Goal: Task Accomplishment & Management: Use online tool/utility

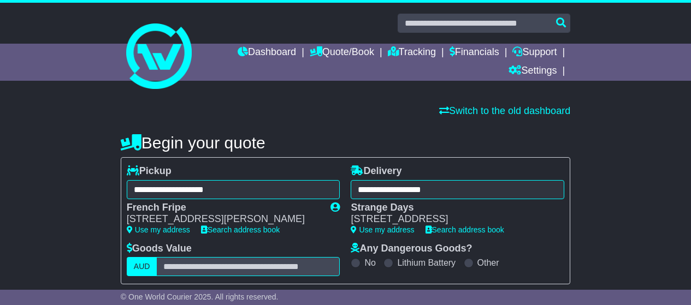
select select "***"
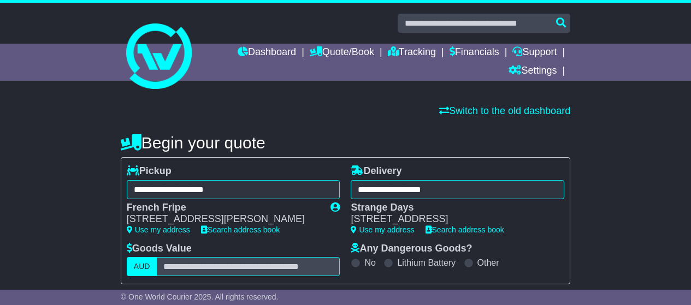
select select "***"
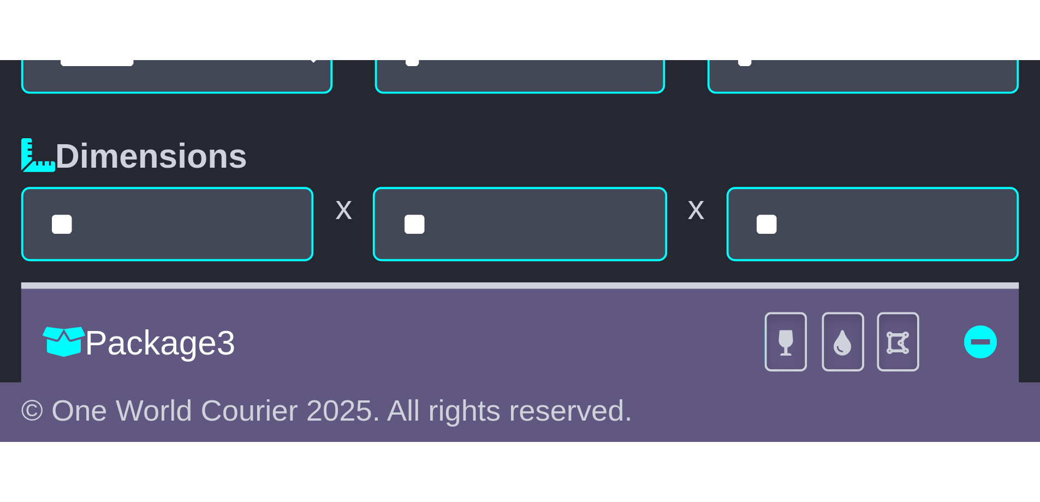
scroll to position [356, 0]
